Goal: Transaction & Acquisition: Purchase product/service

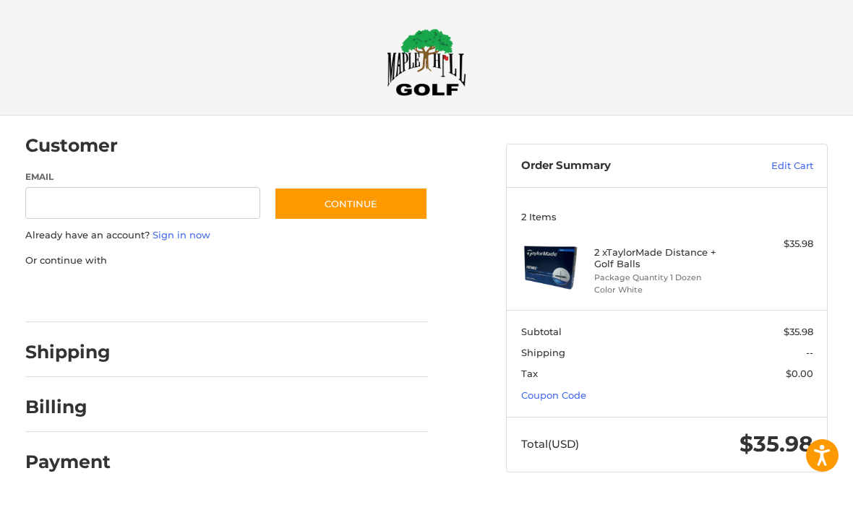
click at [105, 350] on h2 "Shipping" at bounding box center [67, 352] width 85 height 22
click at [283, 363] on div at bounding box center [275, 356] width 303 height 18
